Goal: Navigation & Orientation: Find specific page/section

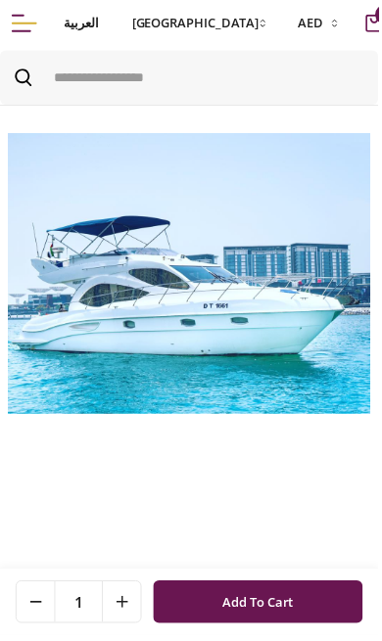
click at [301, 29] on span "AED" at bounding box center [313, 24] width 25 height 20
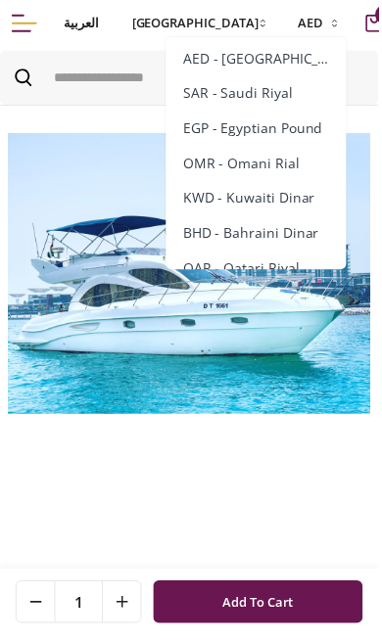
click at [205, 59] on span "AED - UAE Dirham" at bounding box center [261, 59] width 153 height 20
click at [185, 66] on span "AED - UAE Dirham" at bounding box center [261, 59] width 153 height 20
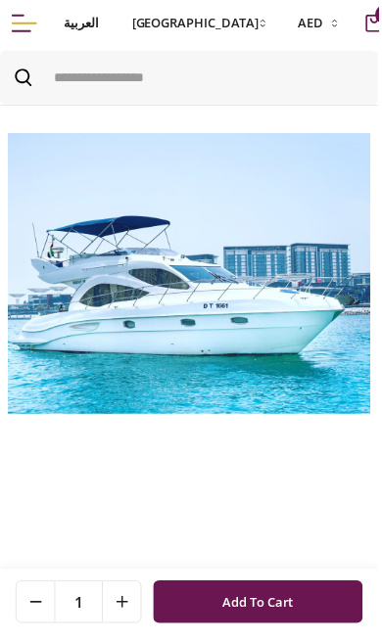
click at [45, 24] on img at bounding box center [45, 24] width 0 height 0
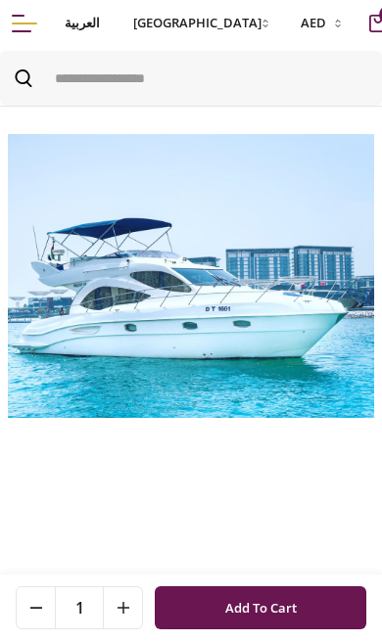
click at [379, 24] on span "0" at bounding box center [389, 15] width 20 height 20
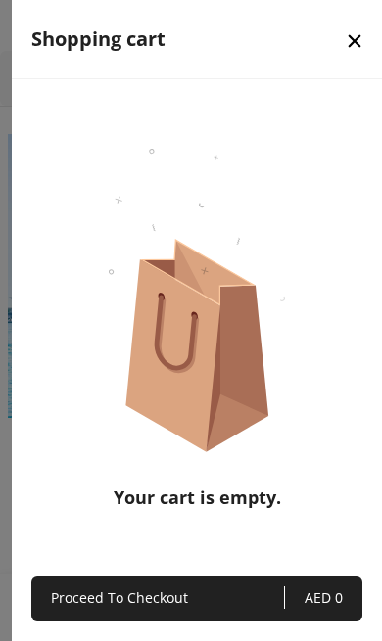
click at [350, 47] on icon "close" at bounding box center [355, 41] width 13 height 13
